Goal: Navigation & Orientation: Find specific page/section

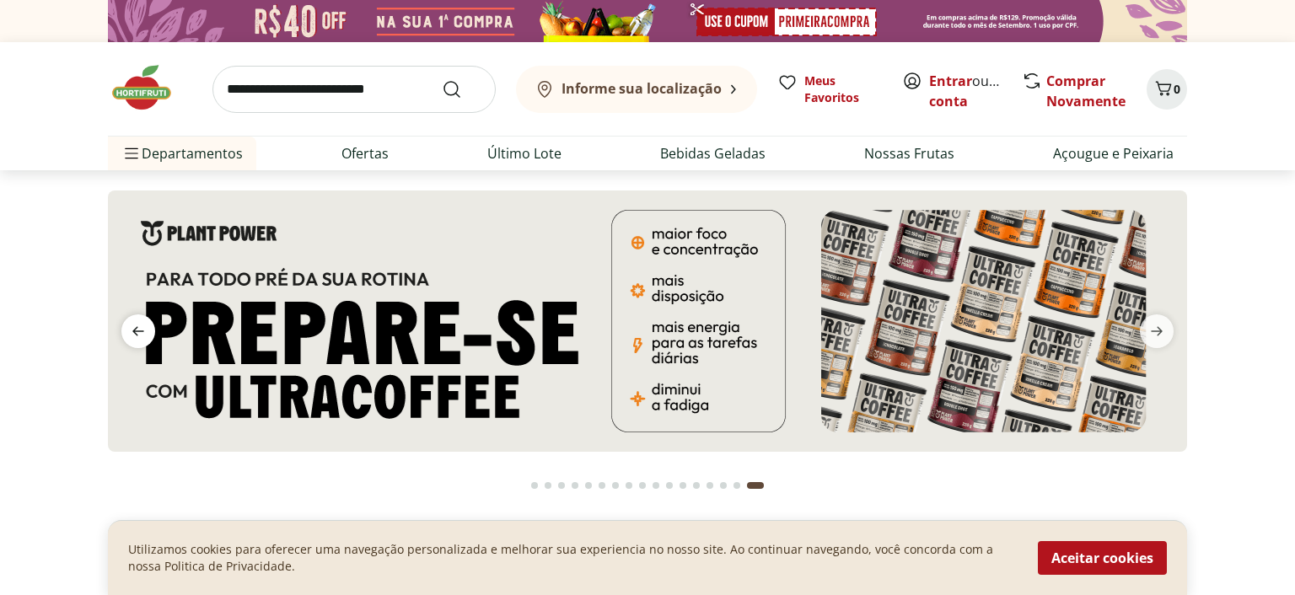
click at [141, 332] on icon "previous" at bounding box center [138, 331] width 20 height 20
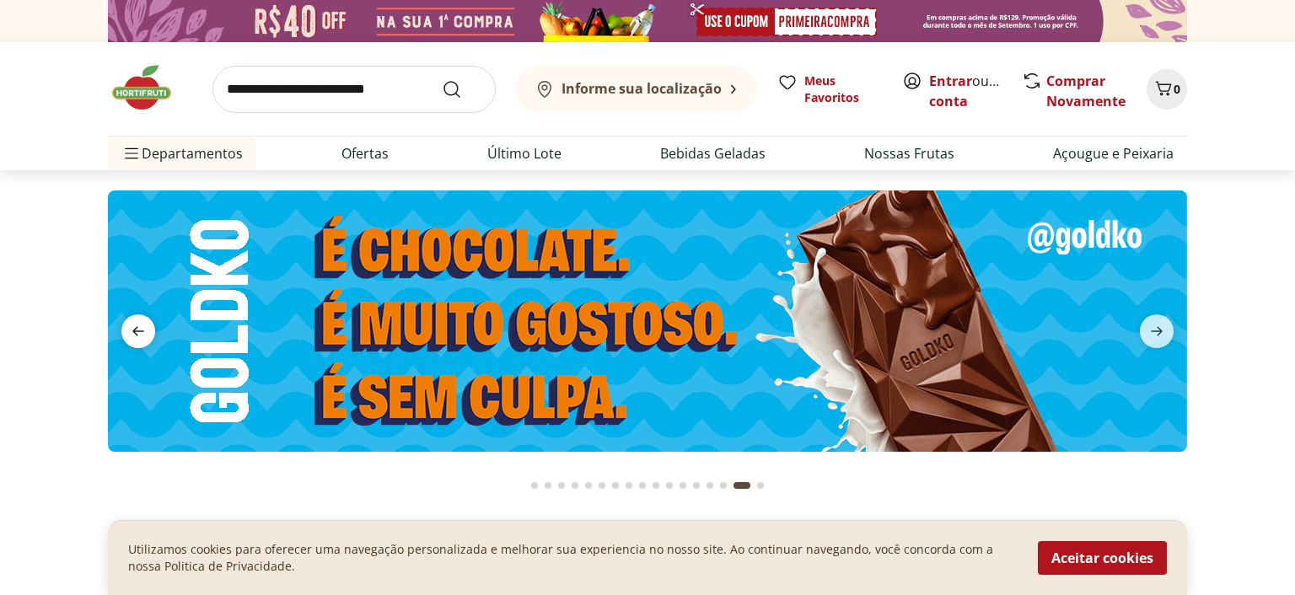
click at [141, 332] on icon "previous" at bounding box center [138, 331] width 20 height 20
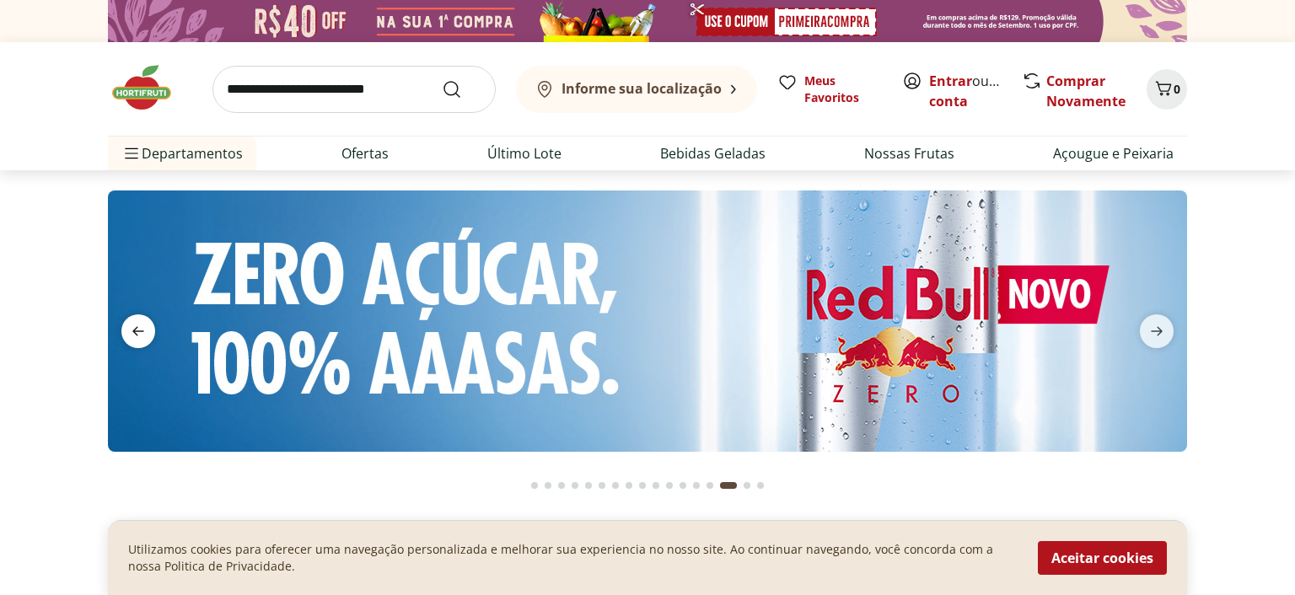
click at [141, 332] on icon "previous" at bounding box center [138, 331] width 20 height 20
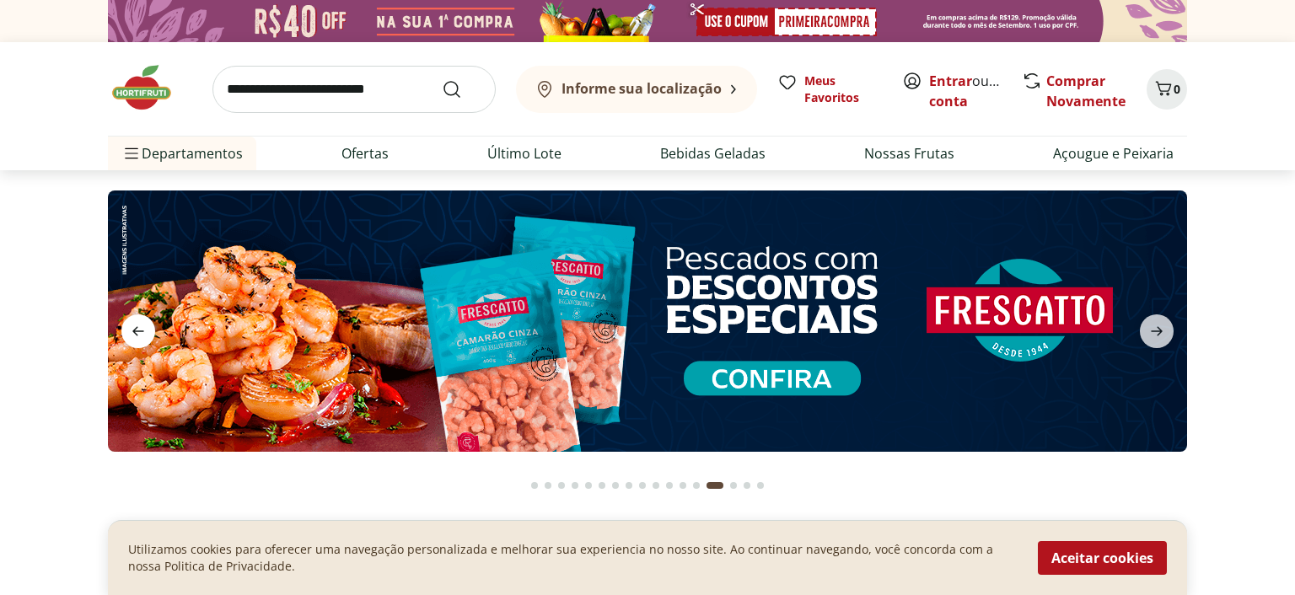
click at [141, 332] on icon "previous" at bounding box center [138, 331] width 20 height 20
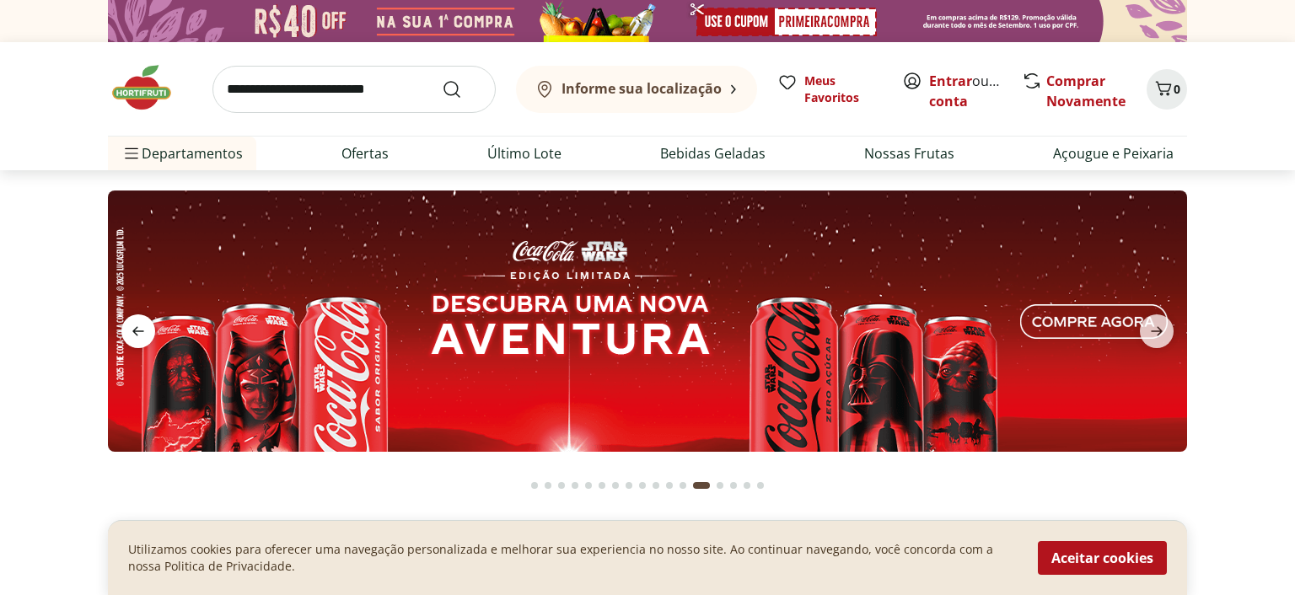
click at [141, 332] on icon "previous" at bounding box center [138, 331] width 20 height 20
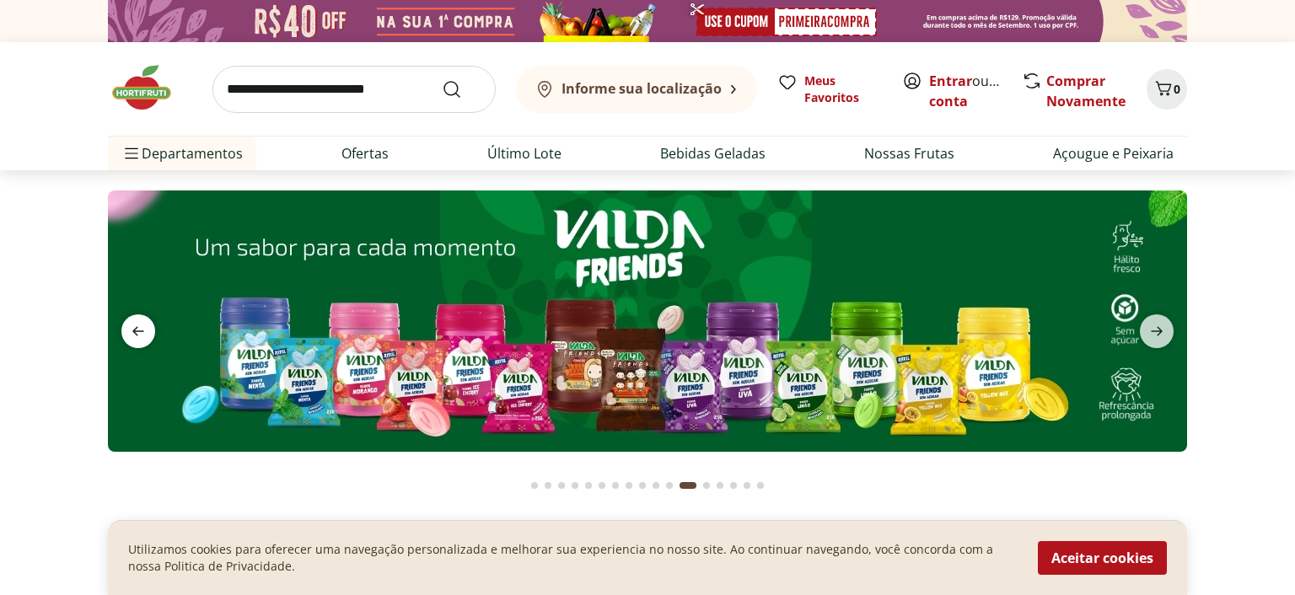
click at [141, 332] on icon "previous" at bounding box center [138, 331] width 20 height 20
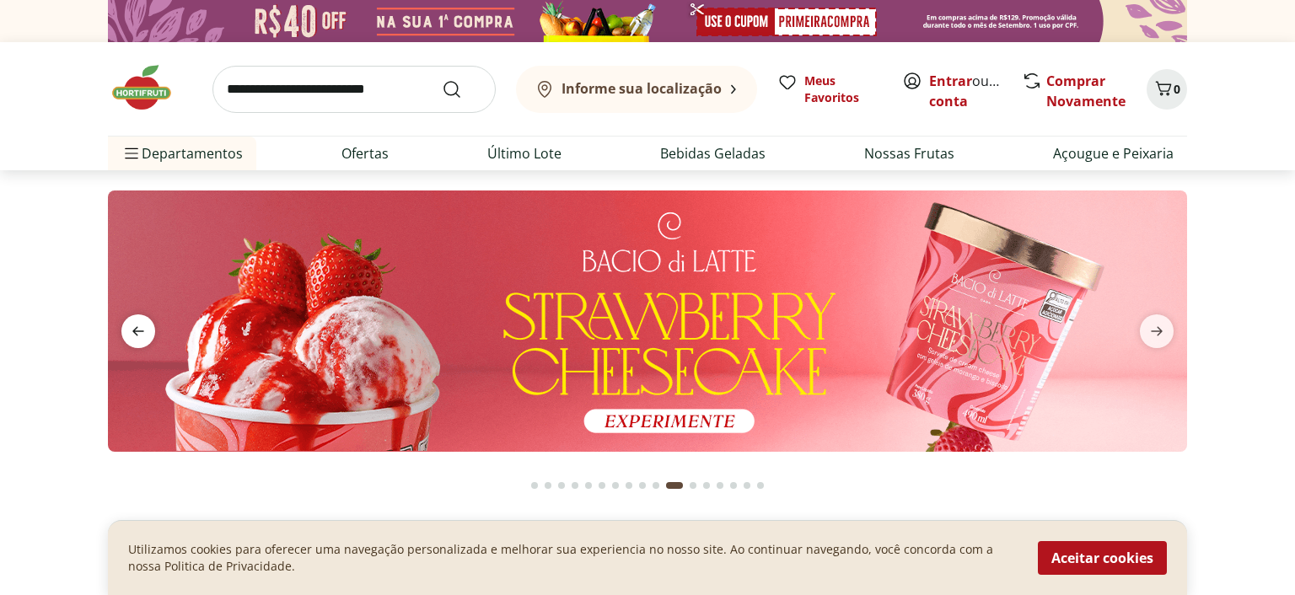
click at [141, 332] on icon "previous" at bounding box center [138, 331] width 20 height 20
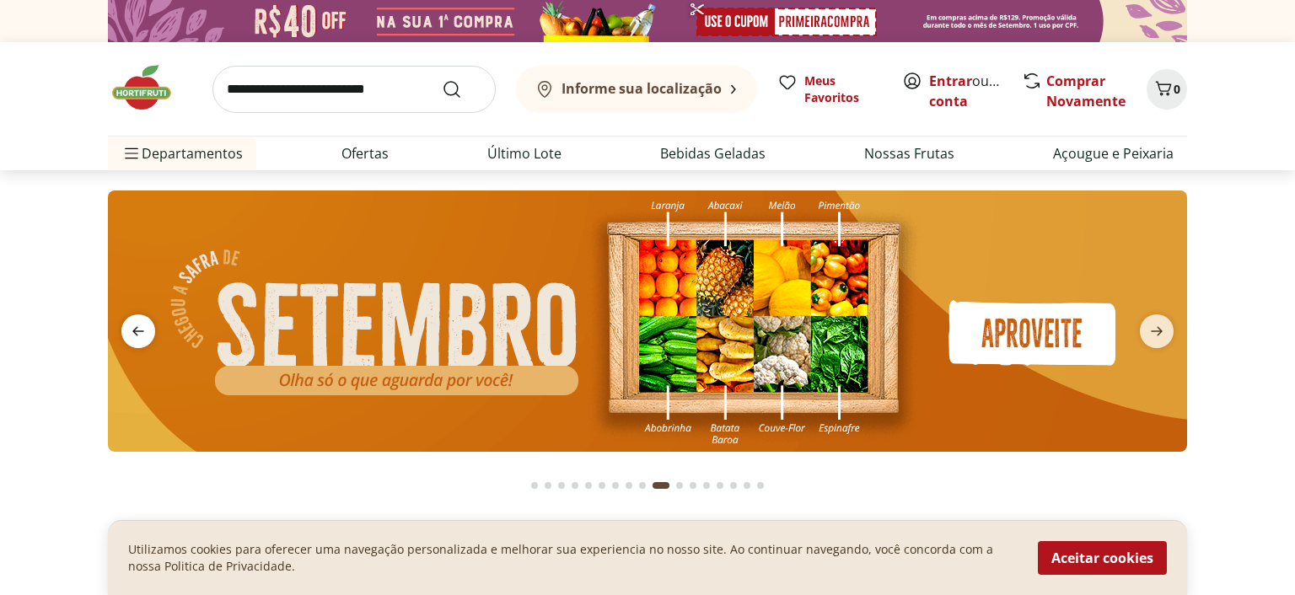
click at [141, 332] on icon "previous" at bounding box center [138, 331] width 20 height 20
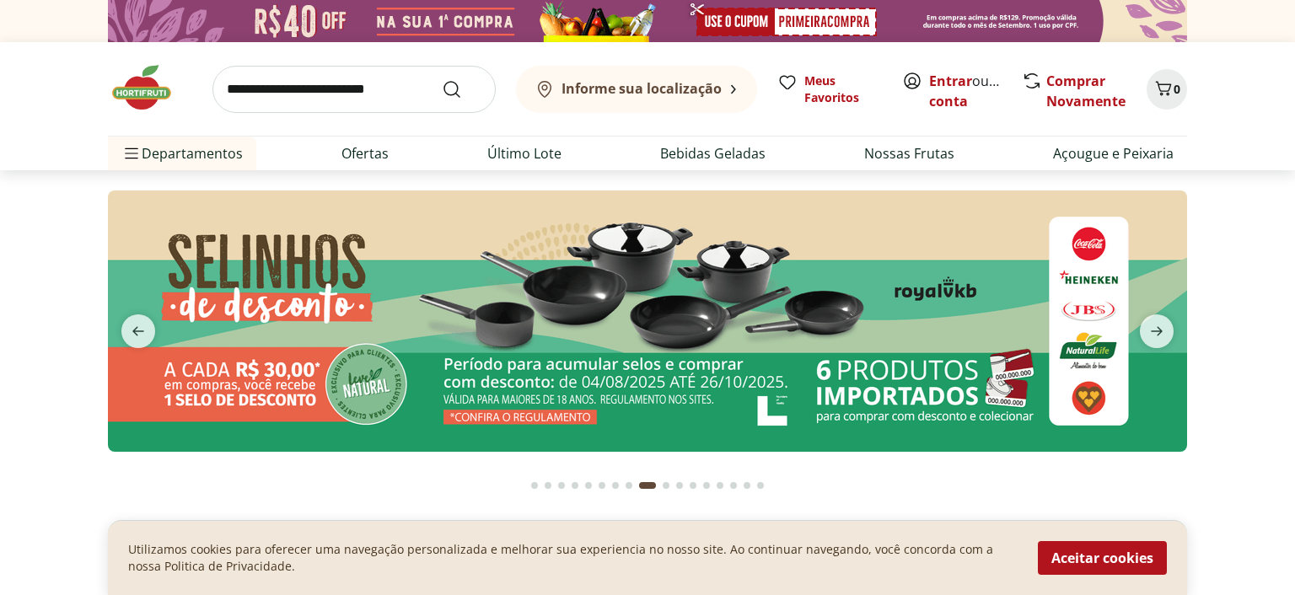
click at [773, 333] on img at bounding box center [647, 320] width 1079 height 261
